Goal: Task Accomplishment & Management: Use online tool/utility

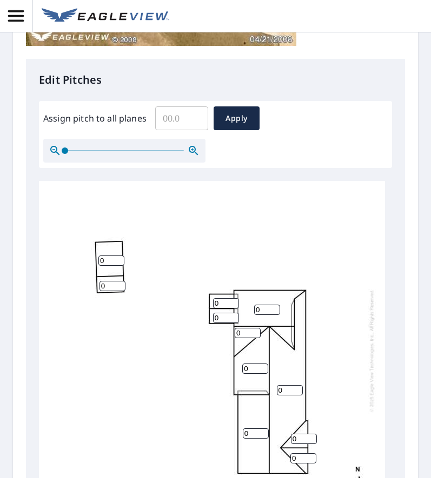
scroll to position [432, 0]
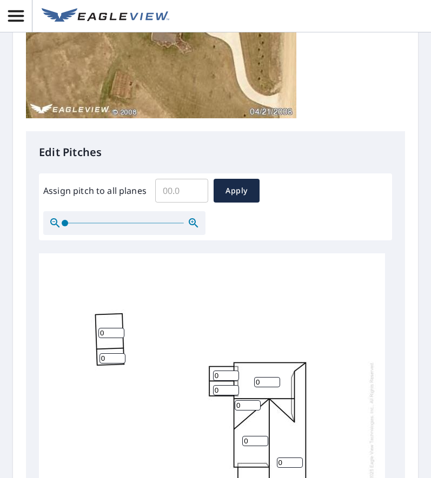
scroll to position [591, 0]
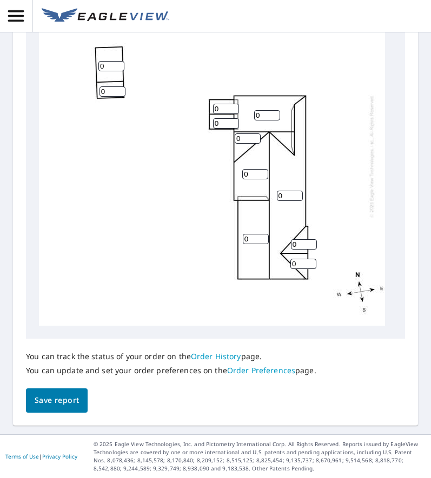
drag, startPoint x: 231, startPoint y: 117, endPoint x: 194, endPoint y: 113, distance: 37.4
click at [200, 116] on div "0 0 0 0 0 0 0 0 0 0 0" at bounding box center [212, 155] width 346 height 339
type input "6"
drag, startPoint x: 239, startPoint y: 136, endPoint x: 171, endPoint y: 136, distance: 68.1
click at [171, 136] on div "0 0 6 0 0 0 0 0 0 0 0" at bounding box center [212, 155] width 346 height 339
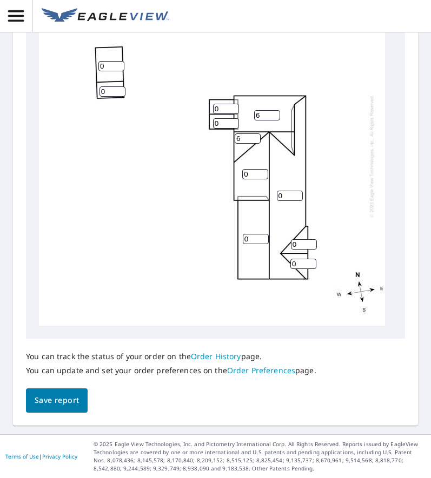
type input "6"
drag, startPoint x: 195, startPoint y: 171, endPoint x: 180, endPoint y: 170, distance: 14.7
click at [180, 171] on div "0 0 6 0 0 6 0 0 0 0 0" at bounding box center [212, 155] width 346 height 339
type input "6"
drag, startPoint x: 282, startPoint y: 197, endPoint x: 221, endPoint y: 191, distance: 61.3
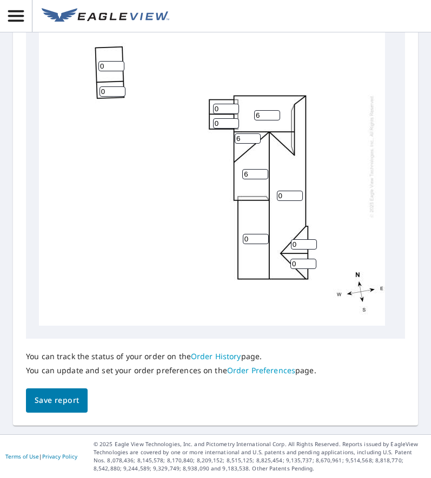
click at [224, 192] on div "0 0 6 6 0 6 0 0 0 0 0" at bounding box center [212, 155] width 346 height 339
type input "6"
drag, startPoint x: 247, startPoint y: 240, endPoint x: 218, endPoint y: 239, distance: 29.2
click at [220, 240] on div "6 0 6 6 0 6 0 0 0 0 0" at bounding box center [212, 155] width 346 height 339
type input "6"
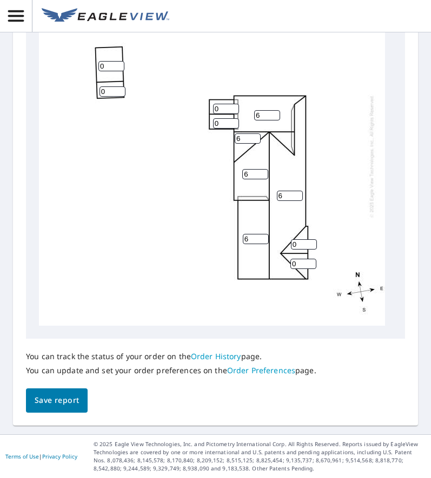
drag, startPoint x: 298, startPoint y: 245, endPoint x: 259, endPoint y: 246, distance: 38.4
click at [259, 246] on div "6 6 6 6 0 6 0 0 0 0 0" at bounding box center [212, 155] width 346 height 339
type input "6"
drag, startPoint x: 297, startPoint y: 263, endPoint x: 256, endPoint y: 260, distance: 40.6
click at [256, 260] on div "6 6 6 6 0 6 0 0 0 6 0" at bounding box center [212, 155] width 346 height 339
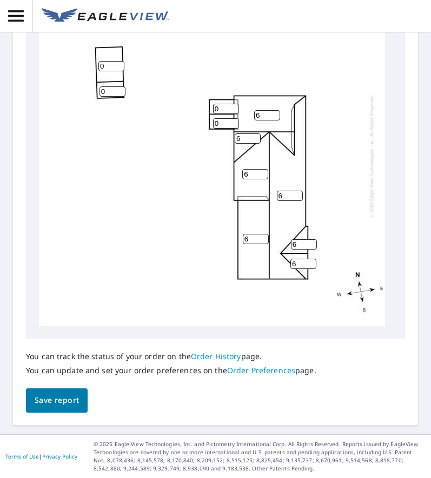
type input "6"
click at [85, 242] on div "6 6 6 6 0 6 0 0 0 6 6" at bounding box center [212, 155] width 346 height 339
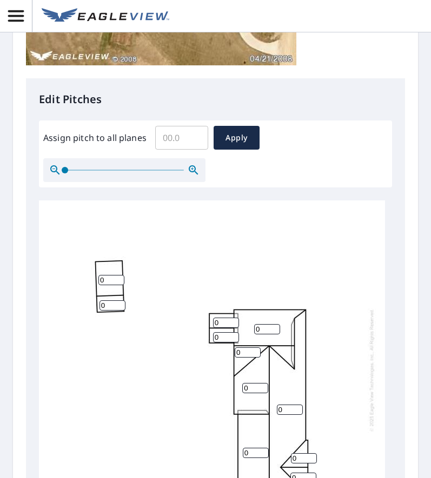
scroll to position [591, 0]
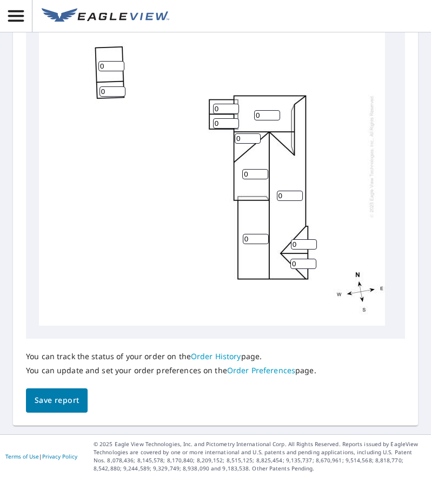
drag, startPoint x: 248, startPoint y: 237, endPoint x: 202, endPoint y: 227, distance: 47.6
click at [211, 229] on div "0 0 0 0 0 0 0 0 0 0 0" at bounding box center [212, 155] width 346 height 339
type input "6"
drag, startPoint x: 296, startPoint y: 263, endPoint x: 256, endPoint y: 259, distance: 39.6
click at [256, 259] on div "0 6 0 0 0 0 0 0 0 0 0" at bounding box center [212, 155] width 346 height 339
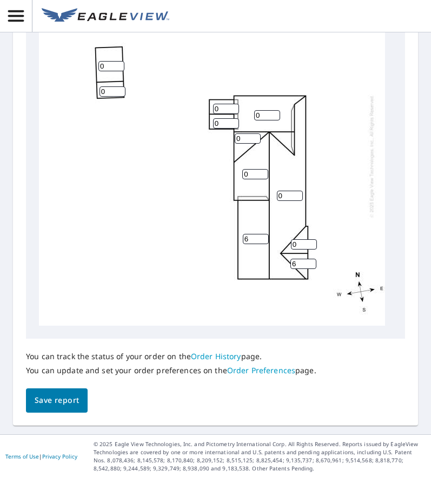
type input "6"
drag, startPoint x: 288, startPoint y: 244, endPoint x: 267, endPoint y: 234, distance: 23.0
click at [275, 241] on div "0 6 0 0 0 0 0 0 0 0 6" at bounding box center [212, 155] width 346 height 339
type input "6"
drag, startPoint x: 285, startPoint y: 196, endPoint x: 220, endPoint y: 187, distance: 66.0
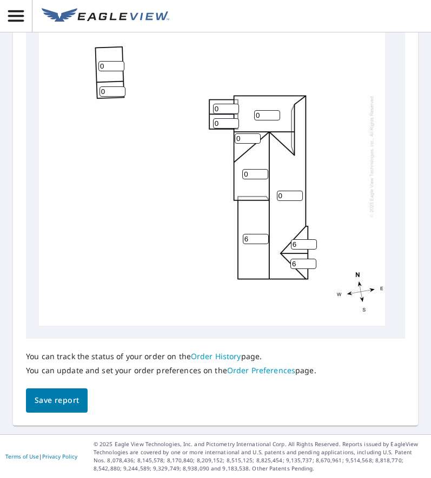
click at [220, 189] on div "0 6 0 0 0 0 0 0 0 6 6" at bounding box center [212, 155] width 346 height 339
type input "6"
drag, startPoint x: 209, startPoint y: 175, endPoint x: 198, endPoint y: 172, distance: 11.1
click at [199, 172] on div "6 6 0 0 0 0 0 0 0 6 6" at bounding box center [212, 155] width 346 height 339
type input "6"
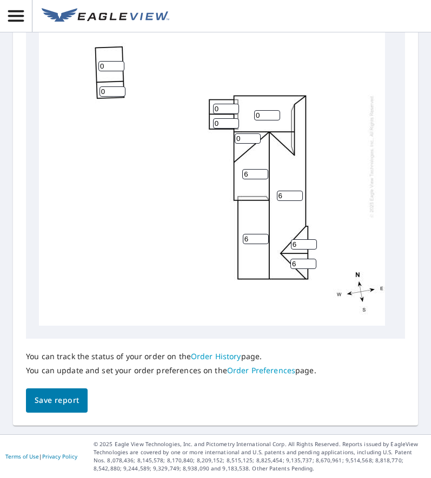
drag, startPoint x: 238, startPoint y: 140, endPoint x: 177, endPoint y: 135, distance: 60.8
click at [180, 135] on div "6 6 0 6 0 0 0 0 0 6 6" at bounding box center [212, 155] width 346 height 339
type input "6"
drag, startPoint x: 261, startPoint y: 117, endPoint x: 199, endPoint y: 117, distance: 61.6
click at [202, 118] on div "6 6 0 6 0 6 0 0 0 6 6" at bounding box center [212, 155] width 346 height 339
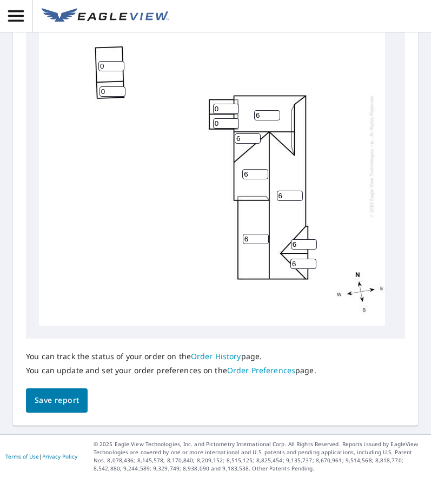
type input "6"
drag, startPoint x: 219, startPoint y: 106, endPoint x: 178, endPoint y: 104, distance: 41.1
click at [183, 108] on div "6 6 6 6 0 6 0 0 0 6 6" at bounding box center [212, 155] width 346 height 339
type input "4"
drag, startPoint x: 218, startPoint y: 123, endPoint x: 183, endPoint y: 119, distance: 35.4
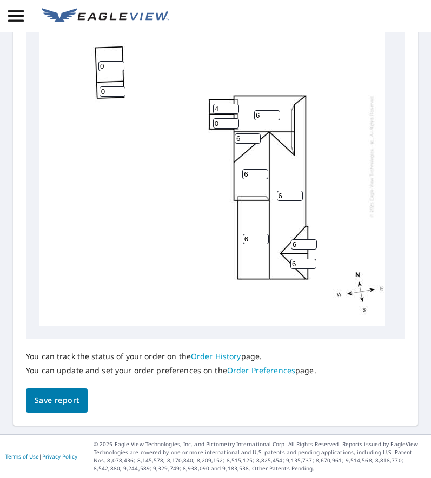
click at [191, 122] on div "6 6 6 6 0 6 0 0 4 6 6" at bounding box center [212, 155] width 346 height 339
type input "4"
drag, startPoint x: 67, startPoint y: 69, endPoint x: 55, endPoint y: 67, distance: 12.1
click at [61, 69] on div "6 6 6 6 0 6 0 4 4 6 6" at bounding box center [212, 155] width 346 height 339
type input "4"
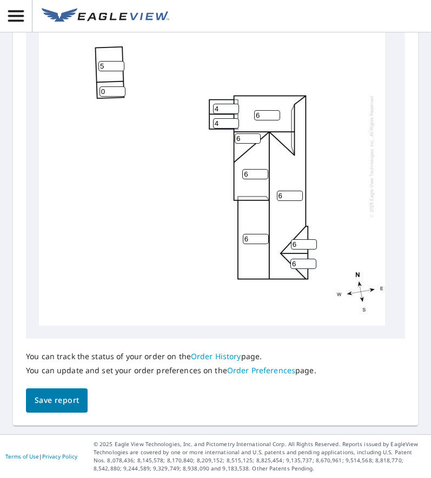
type input "5"
drag, startPoint x: 104, startPoint y: 90, endPoint x: 52, endPoint y: 90, distance: 51.3
click at [55, 91] on div "6 6 6 6 5 6 0 4 4 6 6" at bounding box center [212, 155] width 346 height 339
type input "5"
drag, startPoint x: 190, startPoint y: 196, endPoint x: 183, endPoint y: 187, distance: 11.1
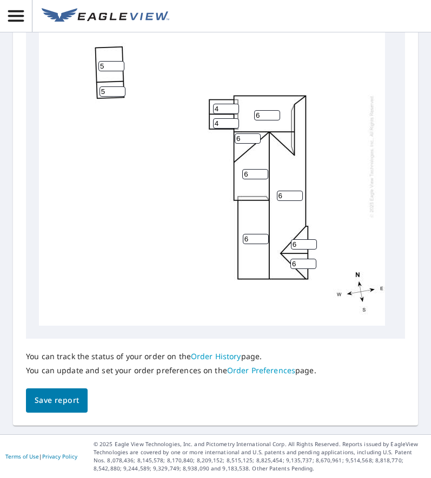
click at [187, 191] on div "6 6 6 6 5 6 5 4 4 6 6" at bounding box center [212, 155] width 346 height 339
click at [75, 397] on span "Save report" at bounding box center [57, 401] width 44 height 14
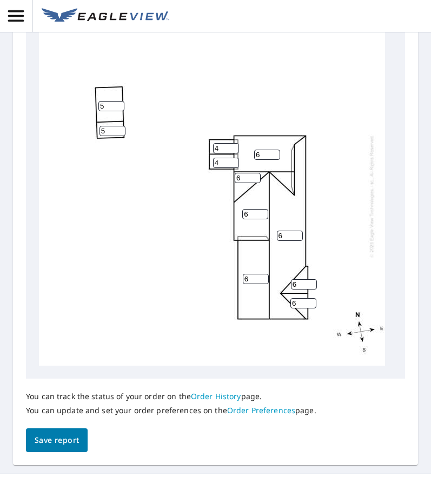
scroll to position [629, 0]
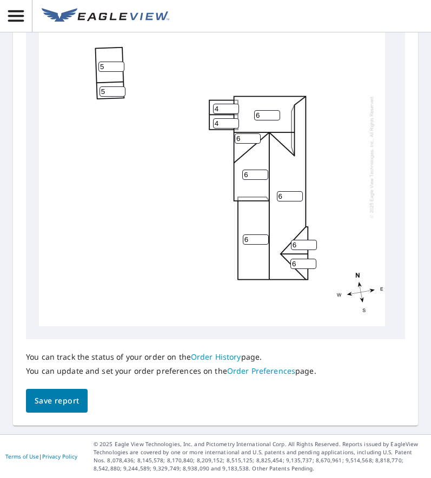
click at [75, 397] on span "Save report" at bounding box center [57, 401] width 44 height 14
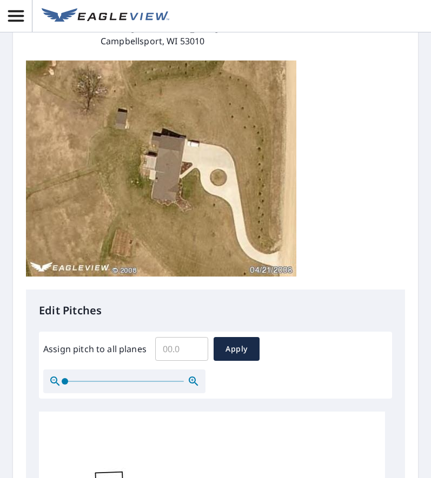
scroll to position [0, 0]
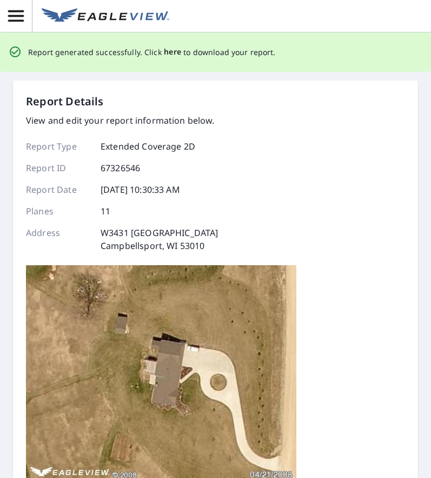
click at [166, 53] on span "here" at bounding box center [173, 52] width 18 height 14
